Goal: Task Accomplishment & Management: Complete application form

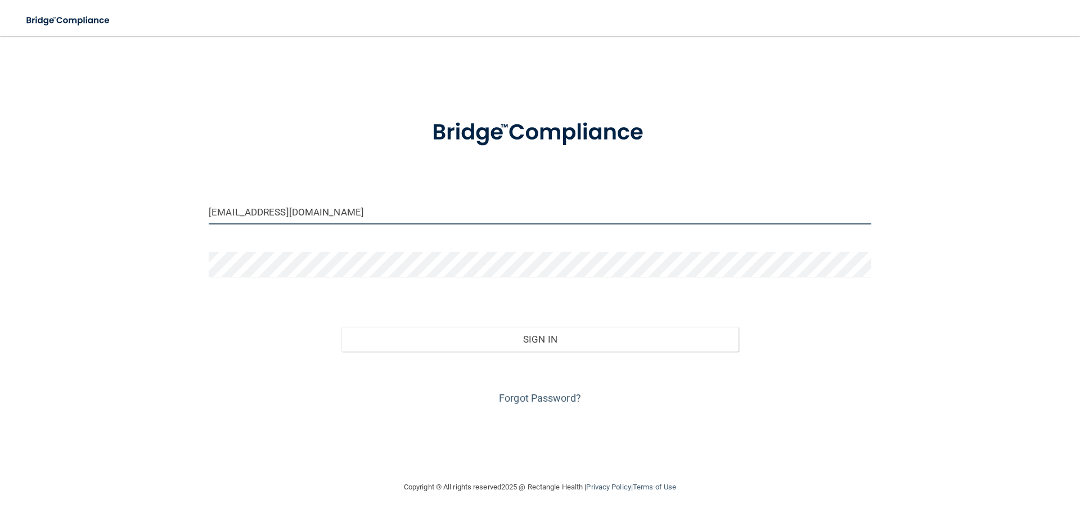
drag, startPoint x: 404, startPoint y: 209, endPoint x: 79, endPoint y: 193, distance: 325.4
click at [79, 193] on div "[EMAIL_ADDRESS][DOMAIN_NAME] Invalid email/password. You don't have permission …" at bounding box center [539, 258] width 1035 height 422
type input "[EMAIL_ADDRESS][DOMAIN_NAME]"
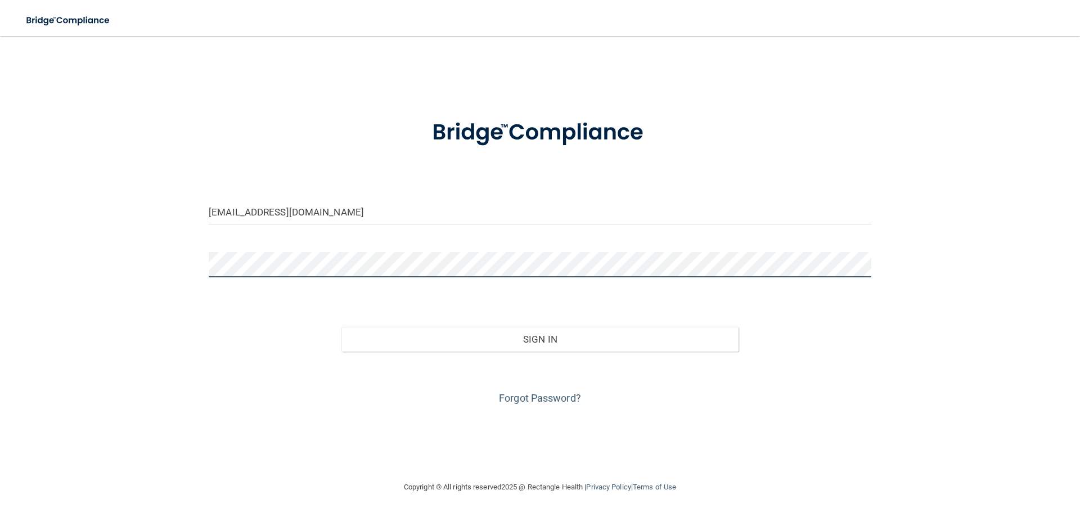
click at [341, 327] on button "Sign In" at bounding box center [540, 339] width 398 height 25
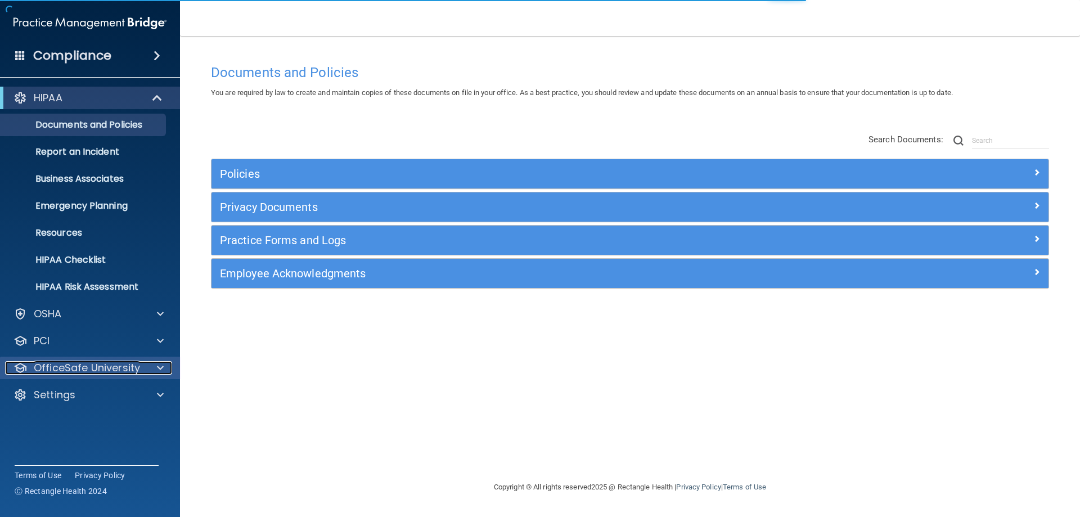
click at [163, 366] on span at bounding box center [160, 367] width 7 height 13
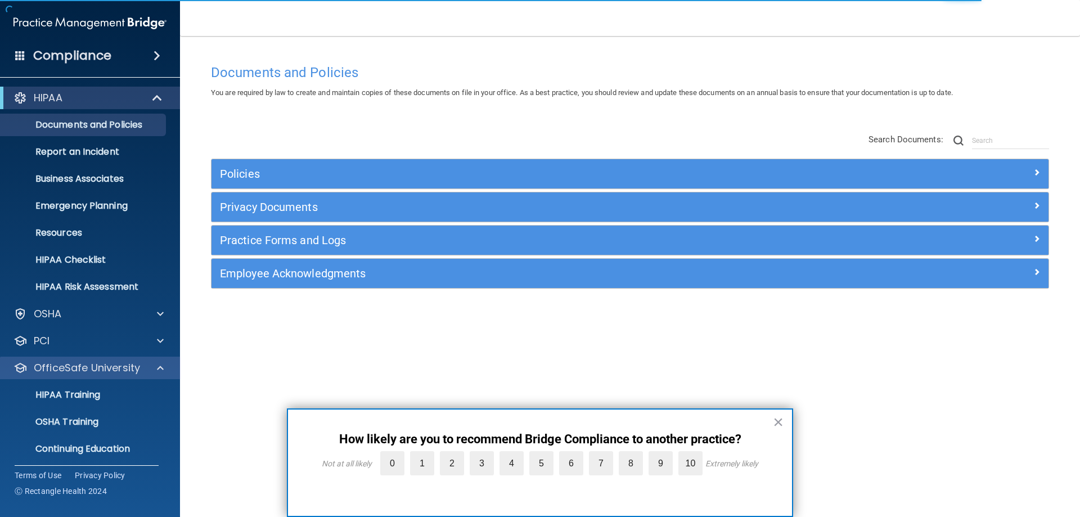
scroll to position [31, 0]
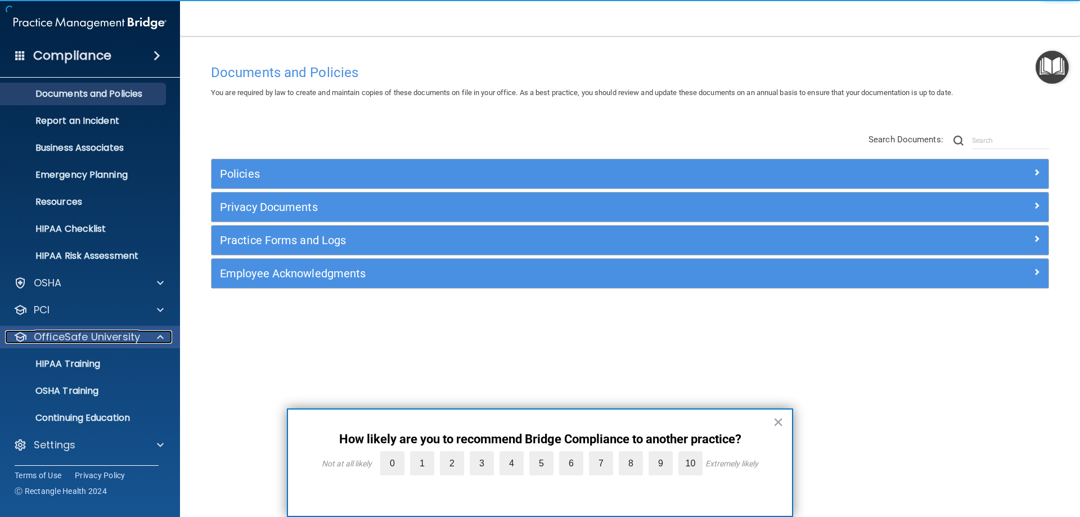
click at [161, 334] on span at bounding box center [160, 336] width 7 height 13
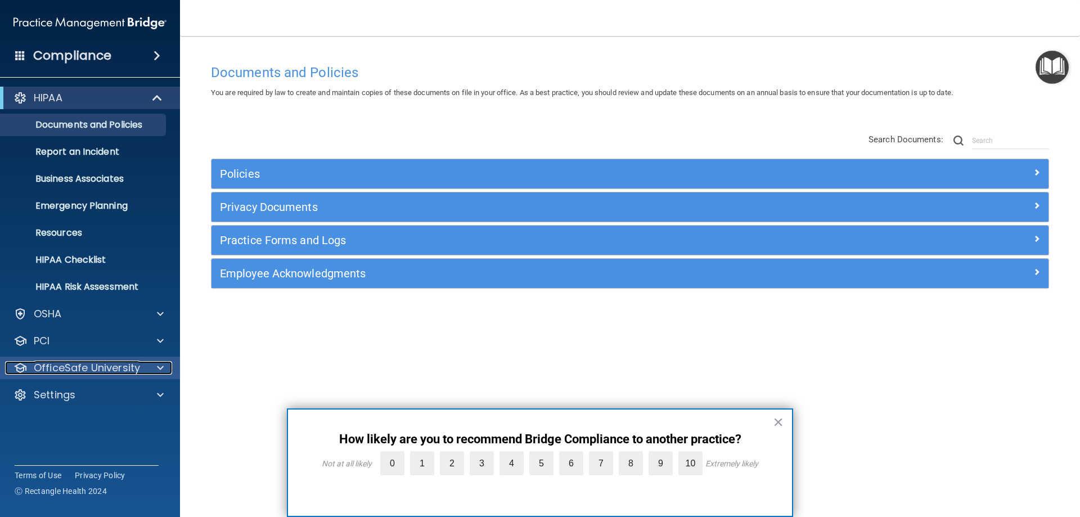
scroll to position [0, 0]
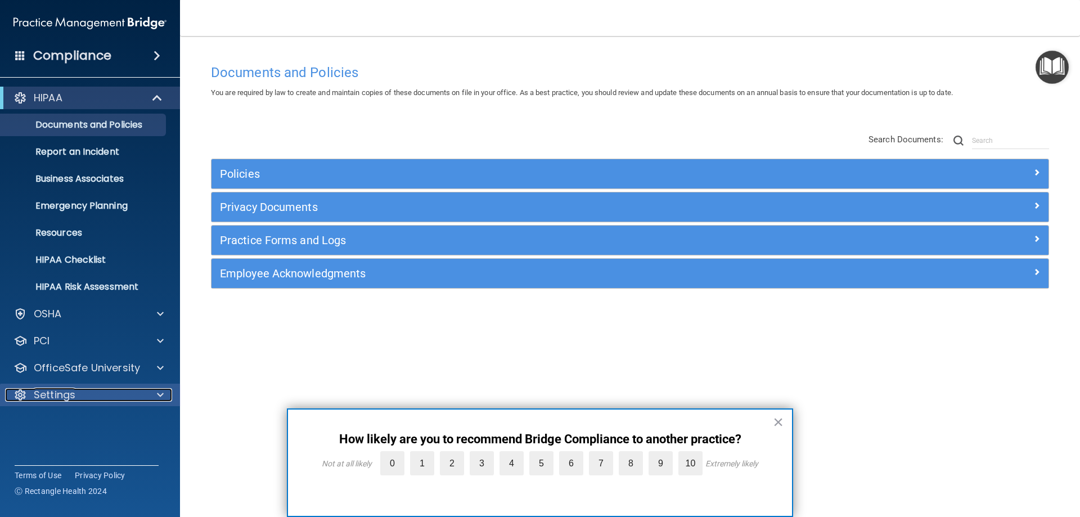
click at [165, 388] on div at bounding box center [159, 394] width 28 height 13
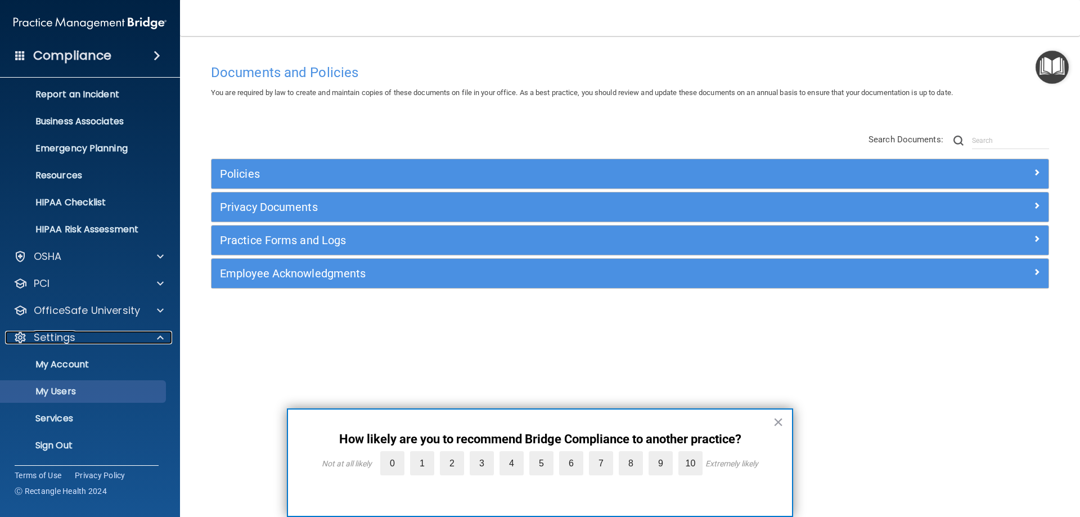
scroll to position [58, 0]
click at [64, 389] on p "My Users" at bounding box center [84, 390] width 154 height 11
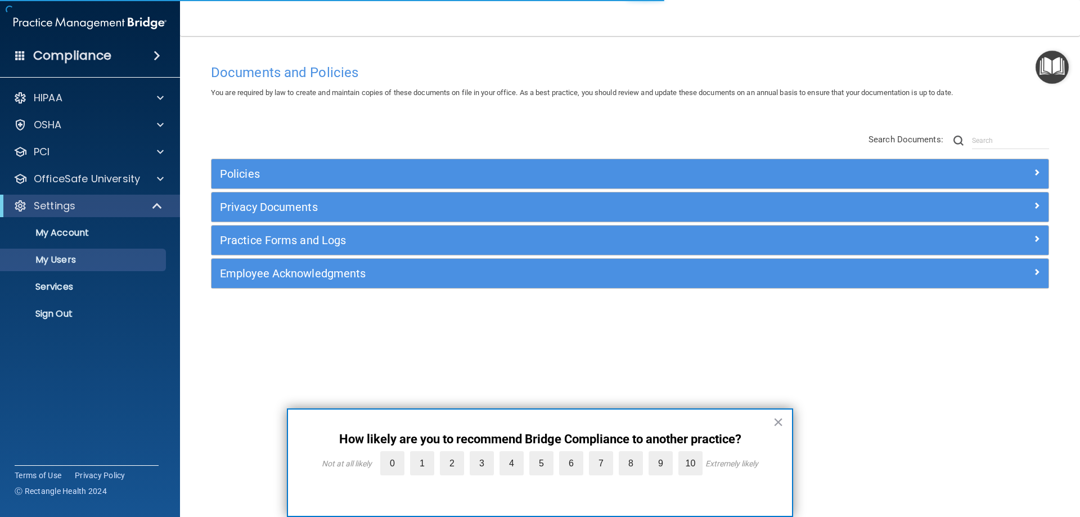
select select "20"
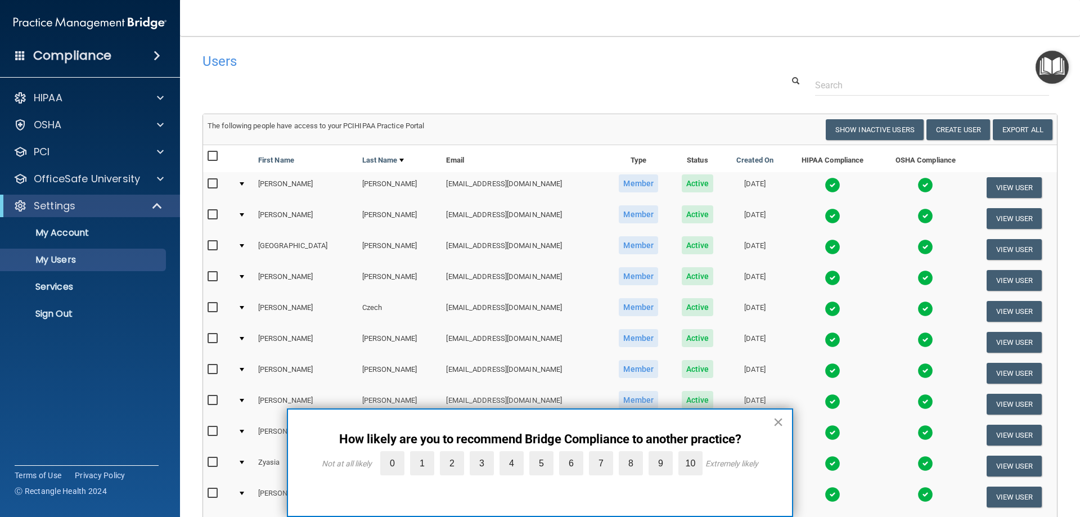
click at [779, 423] on button "×" at bounding box center [778, 422] width 11 height 18
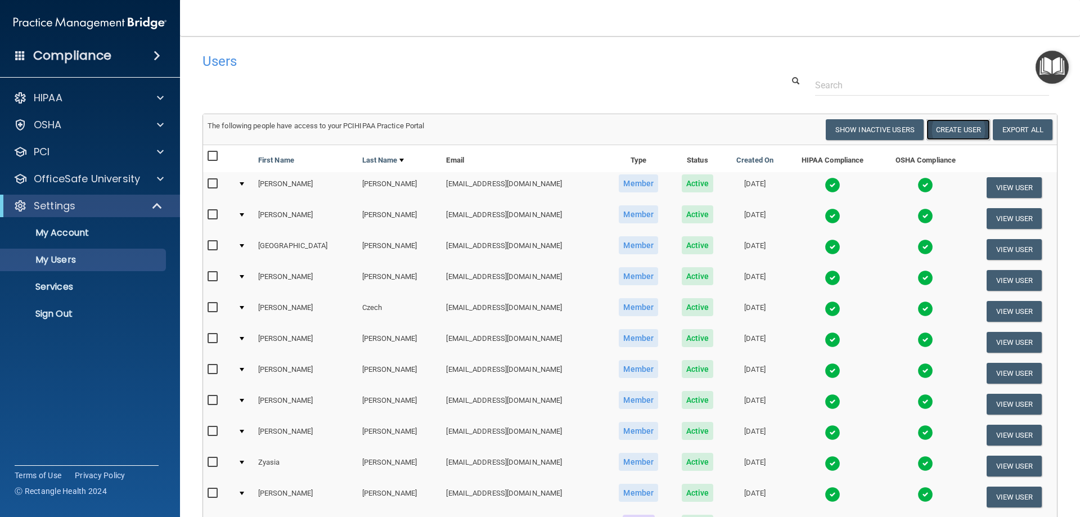
click at [945, 128] on button "Create User" at bounding box center [958, 129] width 64 height 21
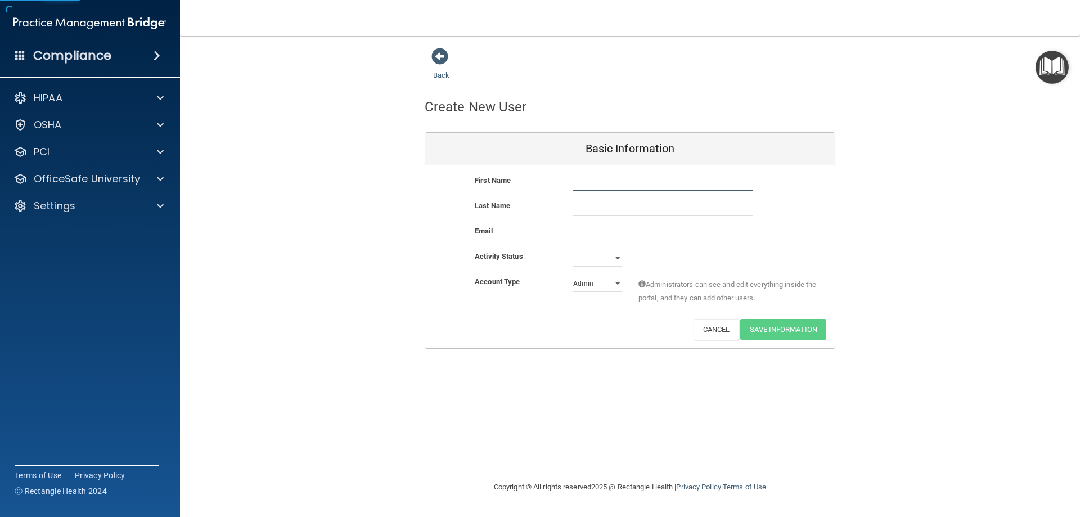
click at [605, 180] on input "text" at bounding box center [662, 182] width 179 height 17
type input "[PERSON_NAME]"
click at [611, 257] on select "Active Inactive" at bounding box center [597, 258] width 48 height 17
select select "active"
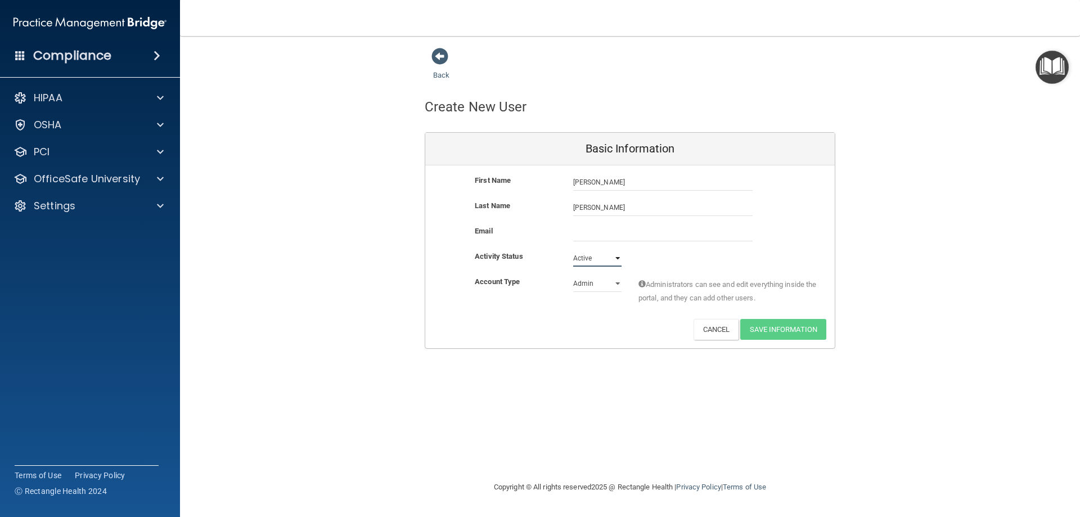
click at [573, 250] on select "Active Inactive" at bounding box center [597, 258] width 48 height 17
click at [619, 281] on select "Admin Member" at bounding box center [597, 283] width 48 height 17
select select "practice_member"
click at [573, 275] on select "Admin Member" at bounding box center [597, 283] width 48 height 17
click at [578, 233] on input "email" at bounding box center [662, 232] width 179 height 17
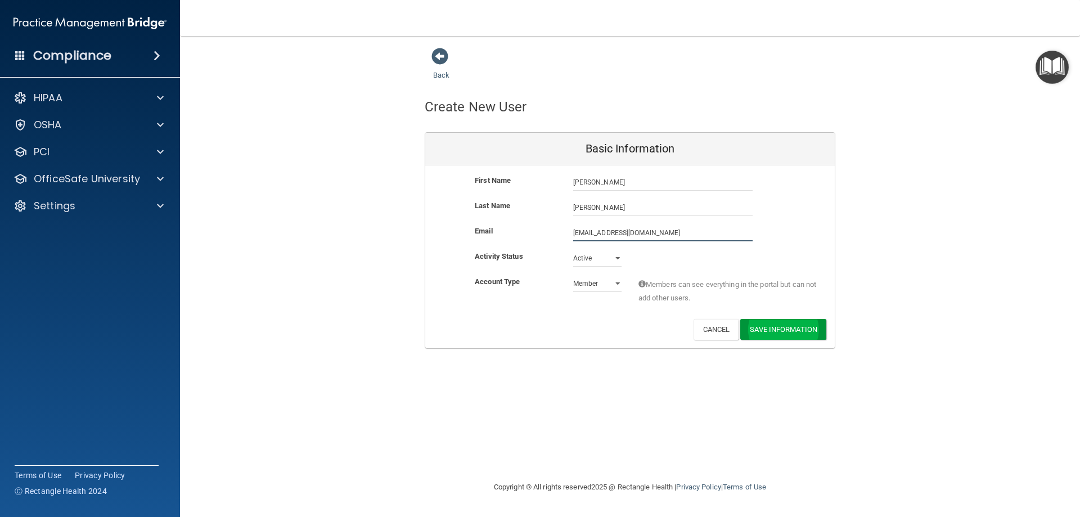
type input "[EMAIL_ADDRESS][DOMAIN_NAME]"
click at [782, 333] on button "Save Information" at bounding box center [783, 329] width 86 height 21
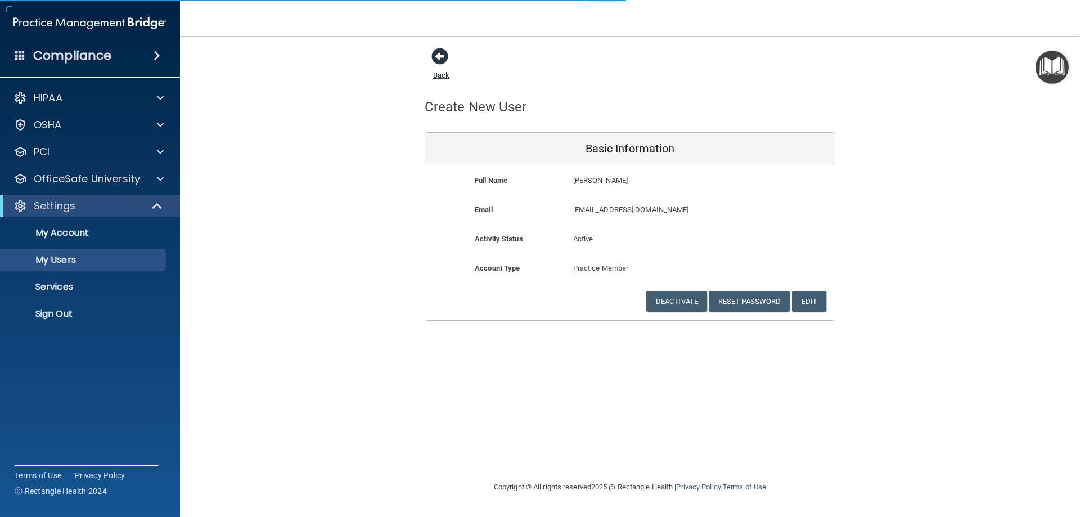
select select "20"
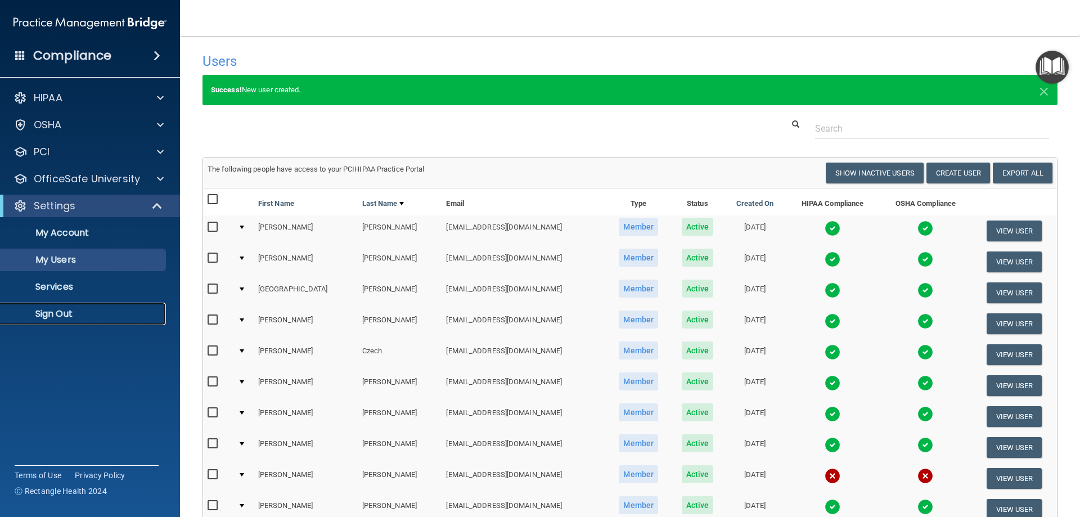
click at [60, 314] on p "Sign Out" at bounding box center [84, 313] width 154 height 11
